Goal: Find contact information: Find contact information

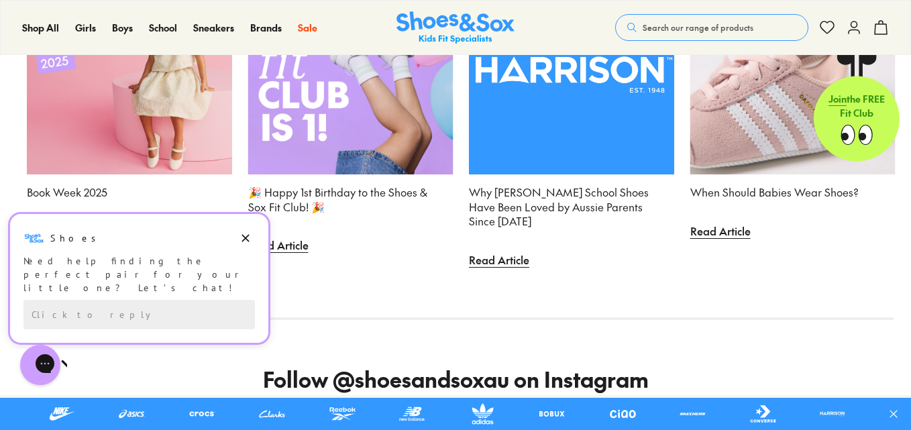
scroll to position [3332, 0]
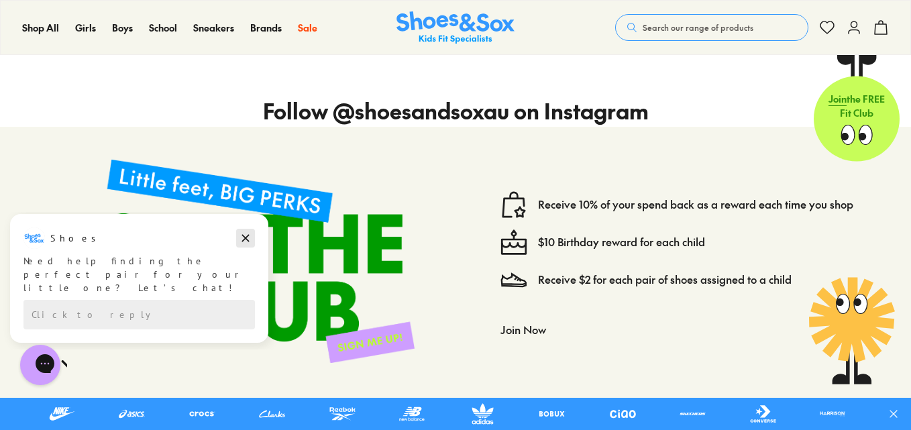
click at [242, 240] on icon "Dismiss campaign" at bounding box center [245, 238] width 13 height 16
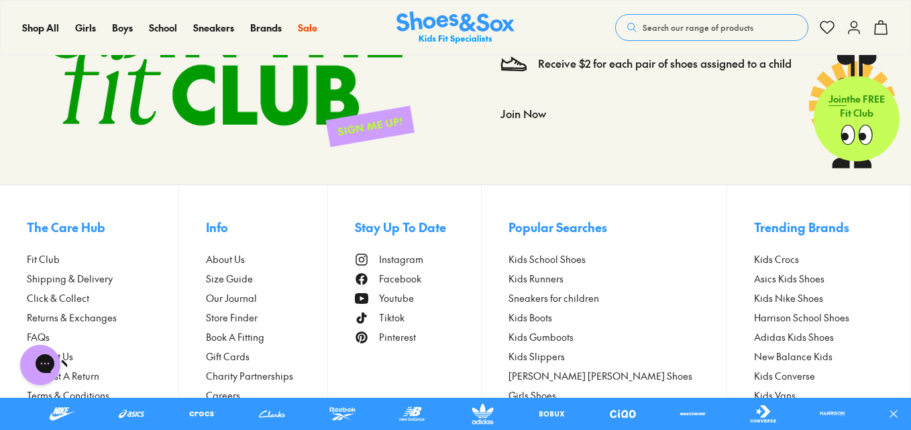
scroll to position [3600, 0]
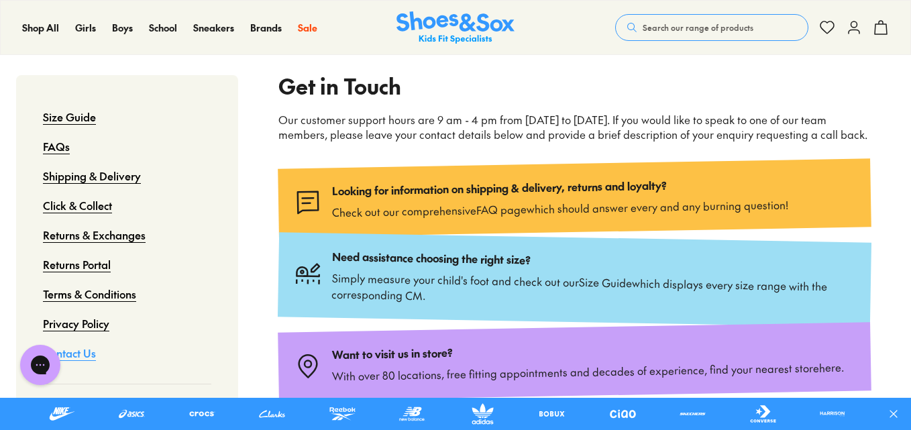
scroll to position [201, 0]
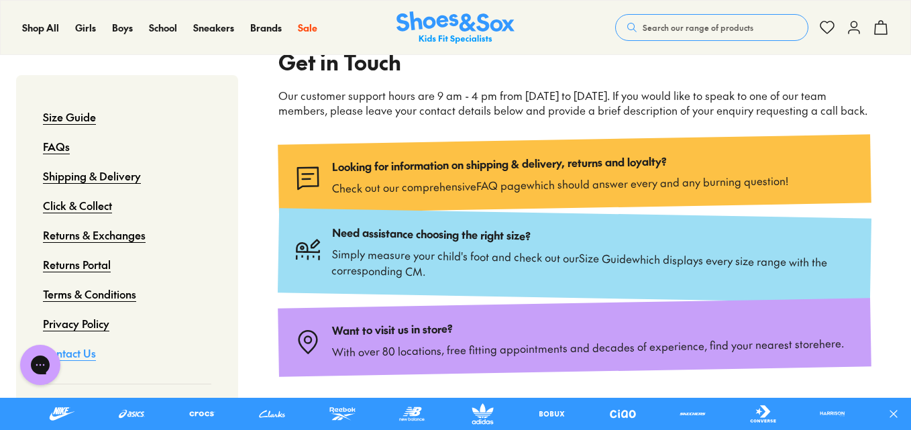
click at [363, 315] on div "Want to visit us in store? With over 80 locations, free fitting appointments an…" at bounding box center [588, 337] width 513 height 45
click at [303, 328] on img at bounding box center [309, 342] width 28 height 28
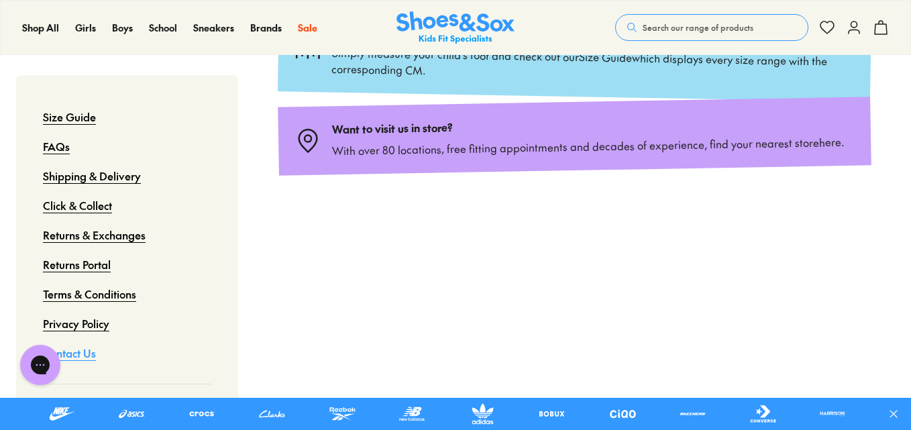
scroll to position [470, 0]
